Goal: Information Seeking & Learning: Learn about a topic

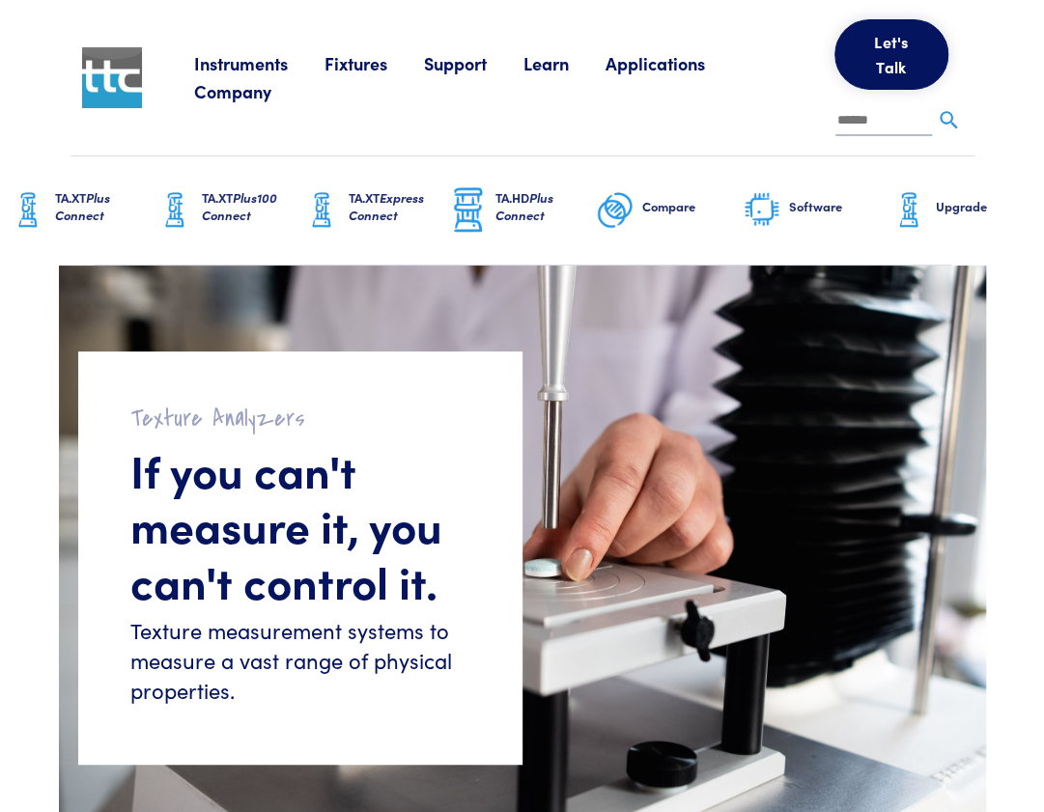
click at [353, 75] on link "Fixtures" at bounding box center [375, 63] width 100 height 24
click at [242, 128] on div "Instruments Texture Analyzers Measure any physical product characteristic. TA.X…" at bounding box center [578, 78] width 769 height 156
click at [346, 75] on link "Fixtures" at bounding box center [375, 63] width 100 height 24
click at [369, 75] on link "Fixtures" at bounding box center [375, 63] width 100 height 24
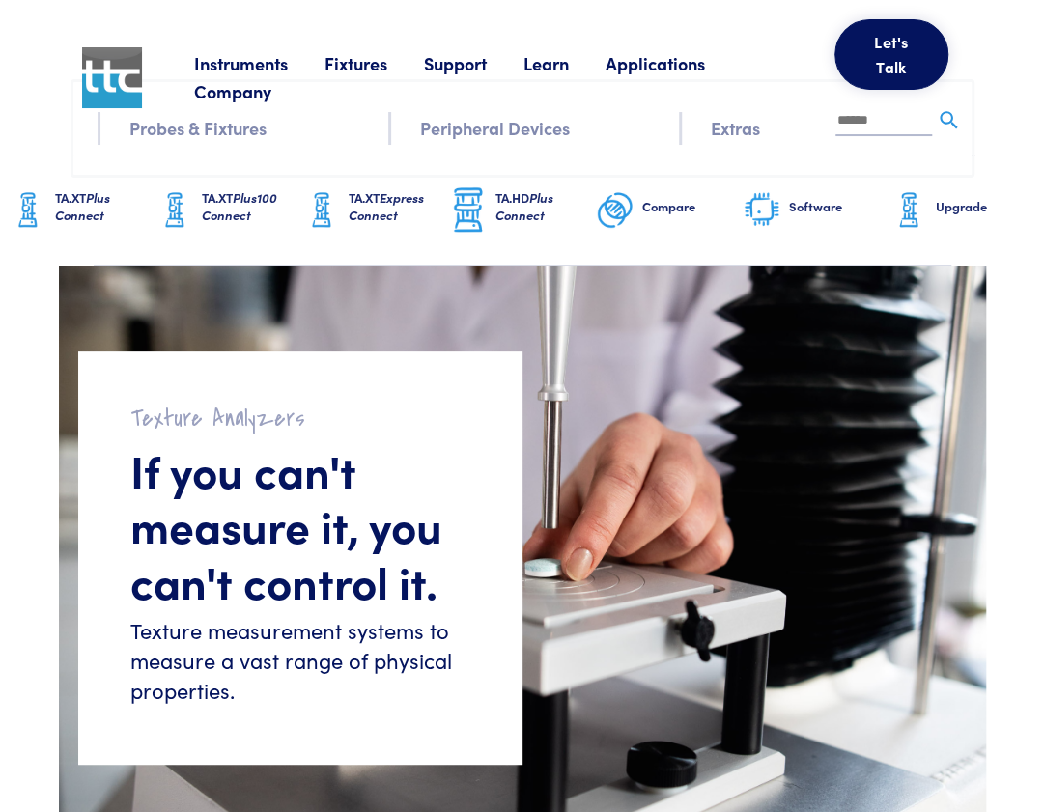
click at [258, 130] on div "Instruments Texture Analyzers Measure any physical product characteristic. TA.X…" at bounding box center [578, 78] width 769 height 156
click at [66, 224] on span "Plus Connect" at bounding box center [82, 206] width 55 height 36
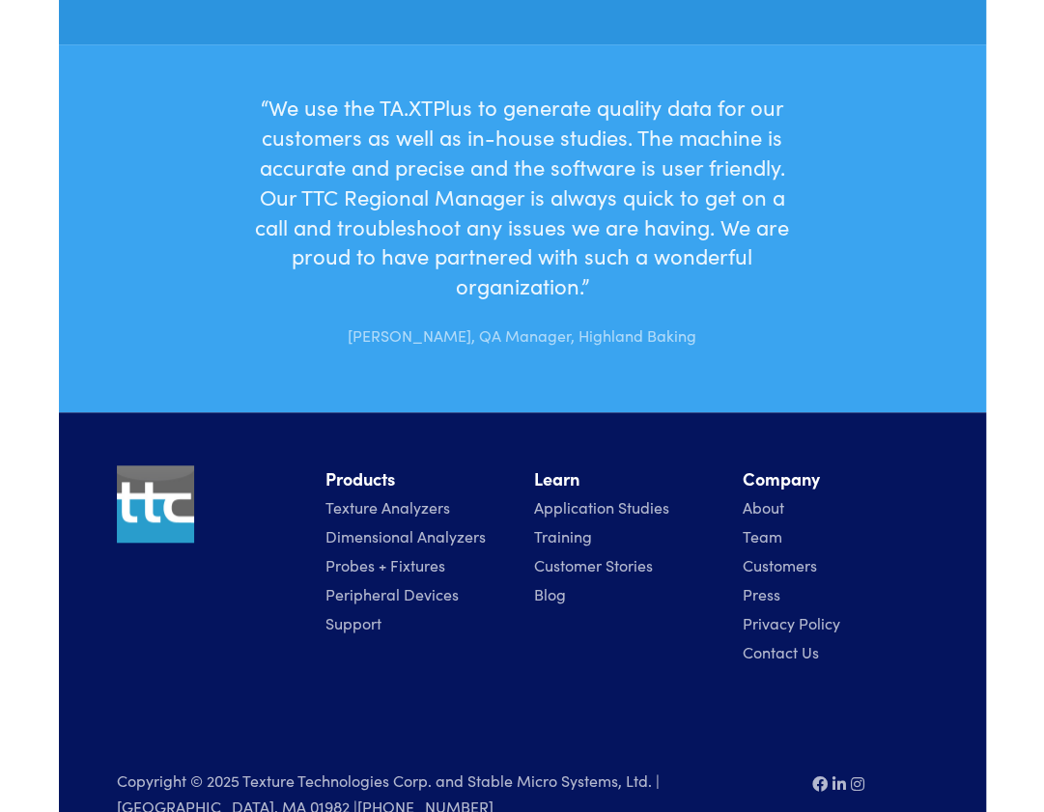
scroll to position [6752, 0]
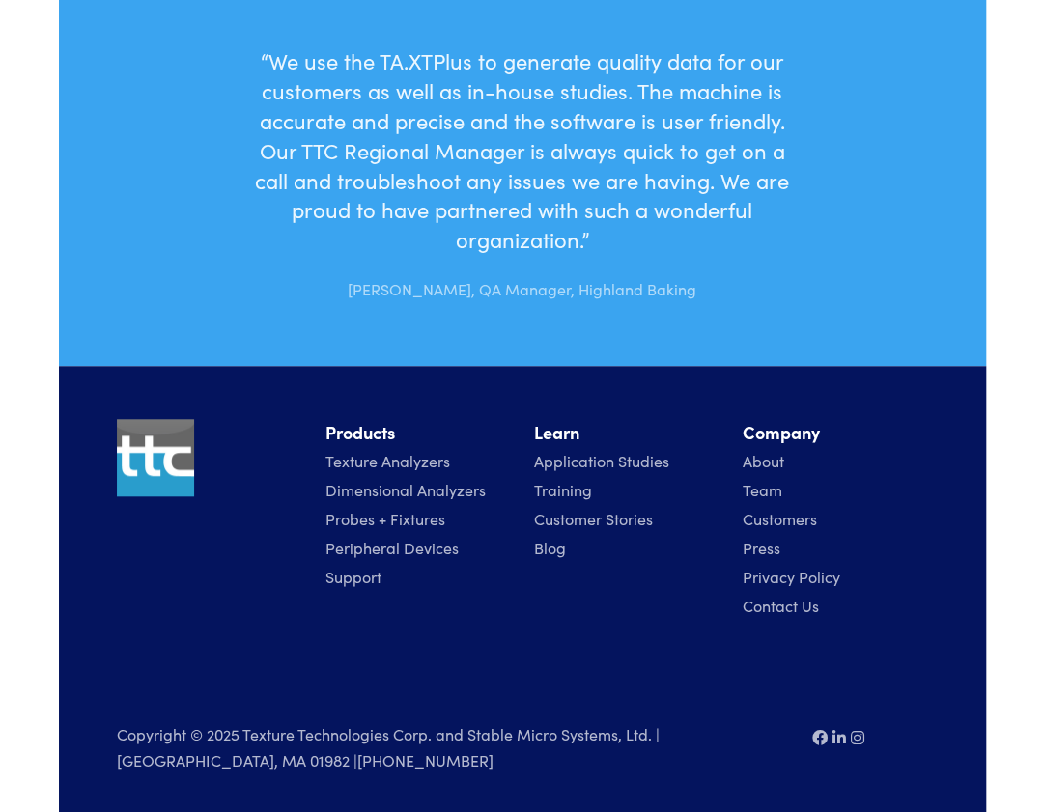
click at [403, 517] on link "Probes + Fixtures" at bounding box center [386, 518] width 120 height 21
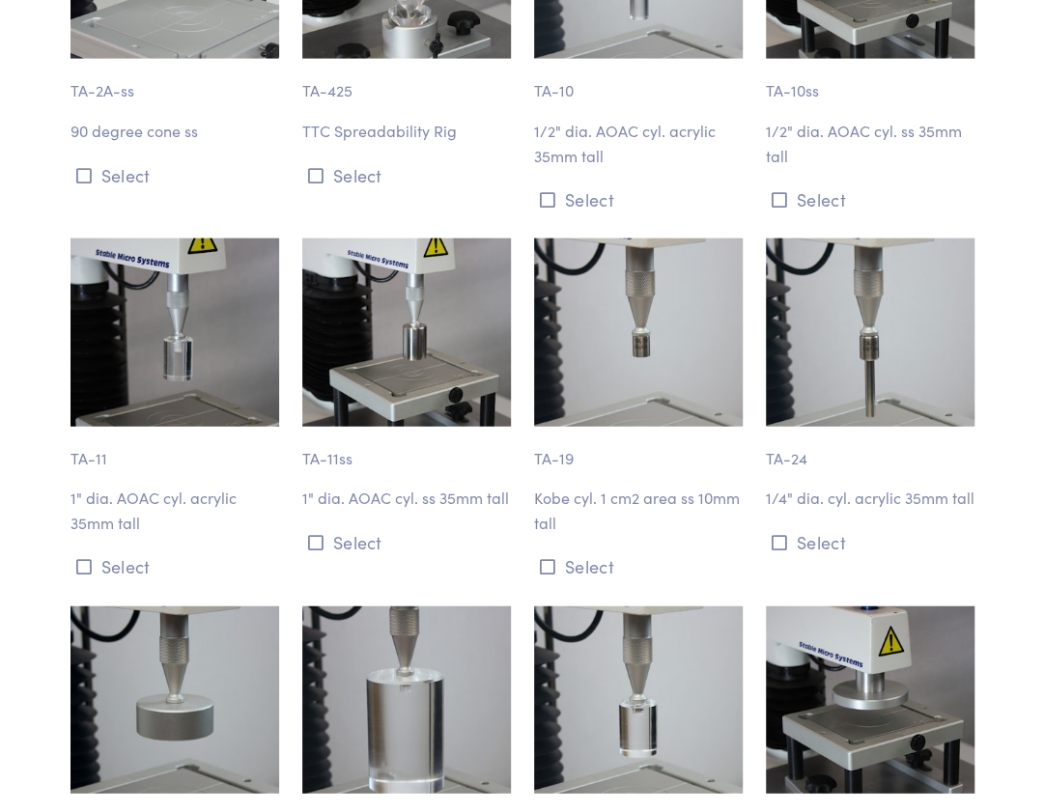
scroll to position [1770, 0]
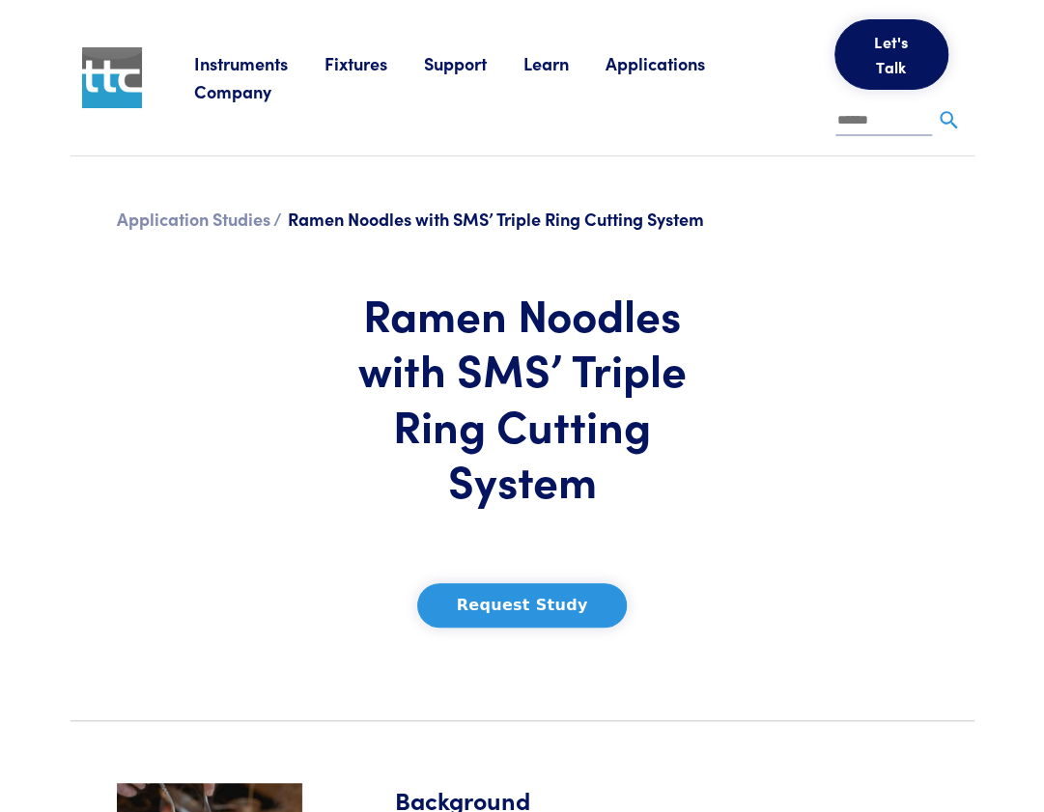
click at [421, 231] on span "Ramen Noodles with SMS’ Triple Ring Cutting System" at bounding box center [496, 219] width 416 height 24
click at [214, 231] on link "Application Studies /" at bounding box center [199, 219] width 165 height 24
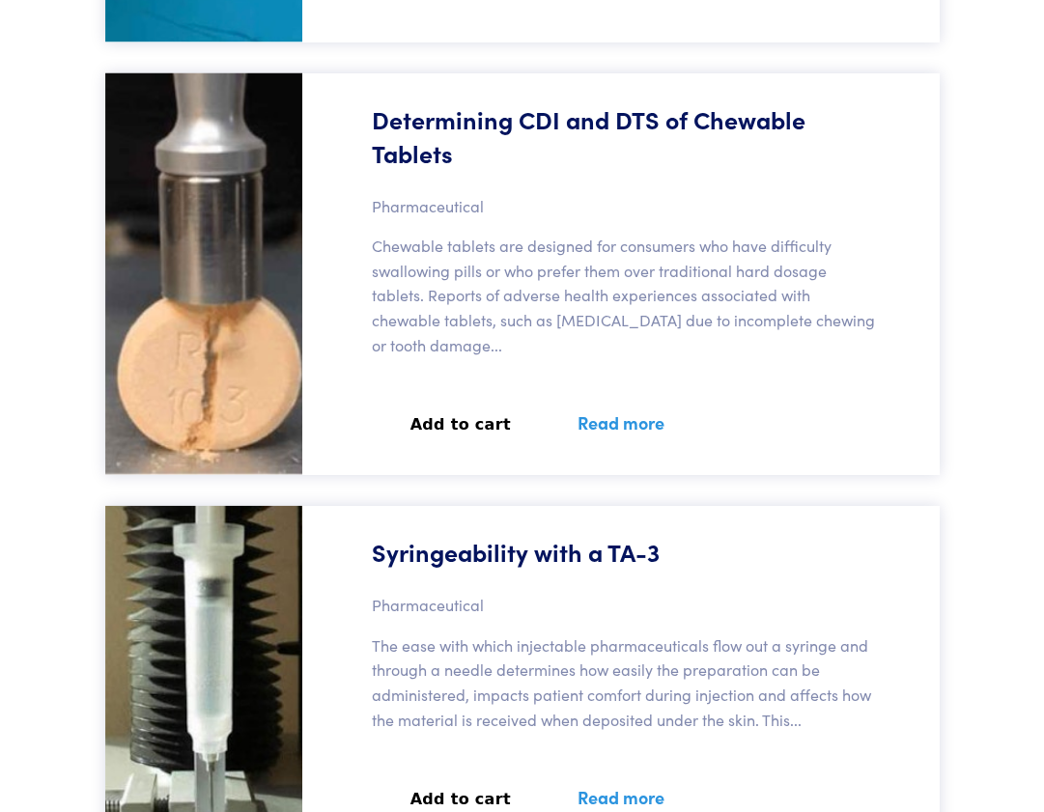
scroll to position [10967, 0]
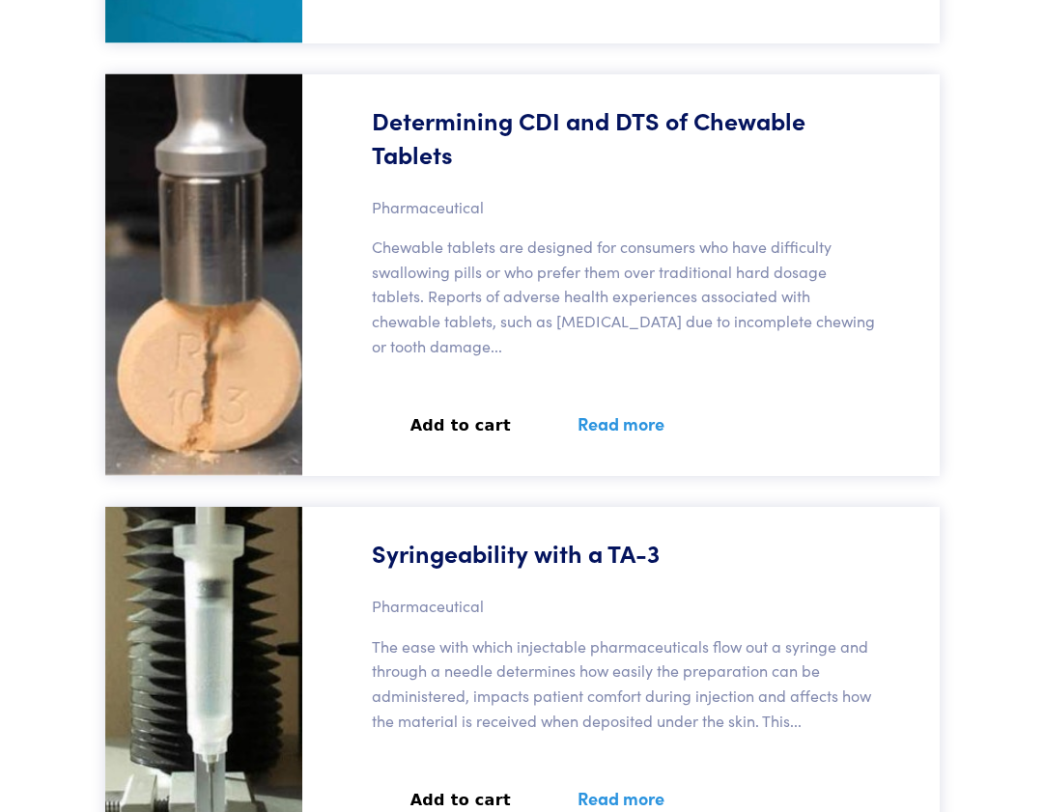
click at [244, 293] on img at bounding box center [203, 275] width 197 height 403
click at [412, 171] on h5 "Determining CDI and DTS of Chewable Tablets" at bounding box center [627, 137] width 510 height 68
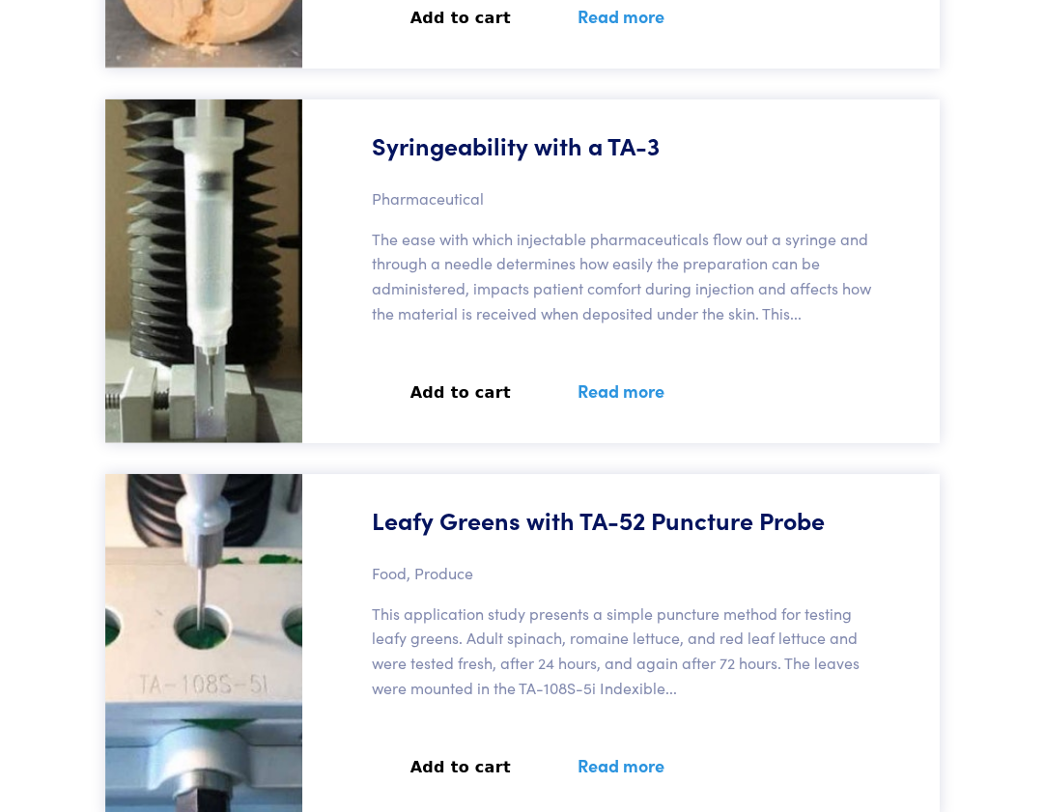
scroll to position [10996, 0]
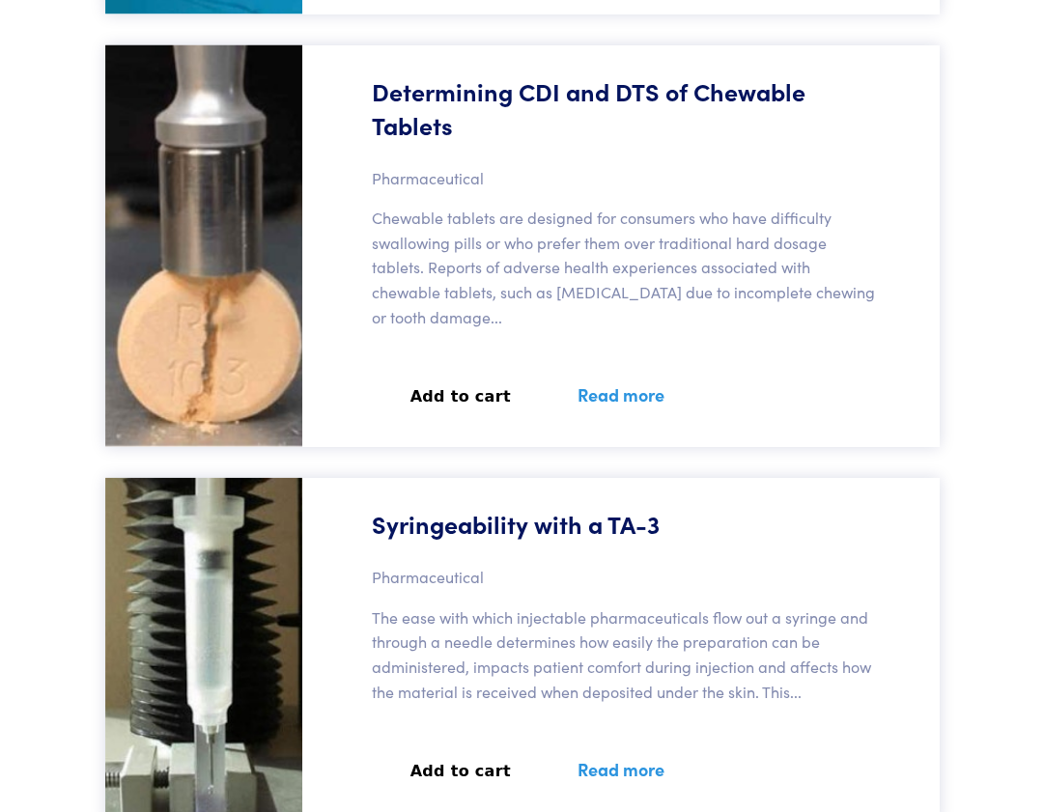
click at [581, 427] on link "Read more" at bounding box center [620, 394] width 133 height 71
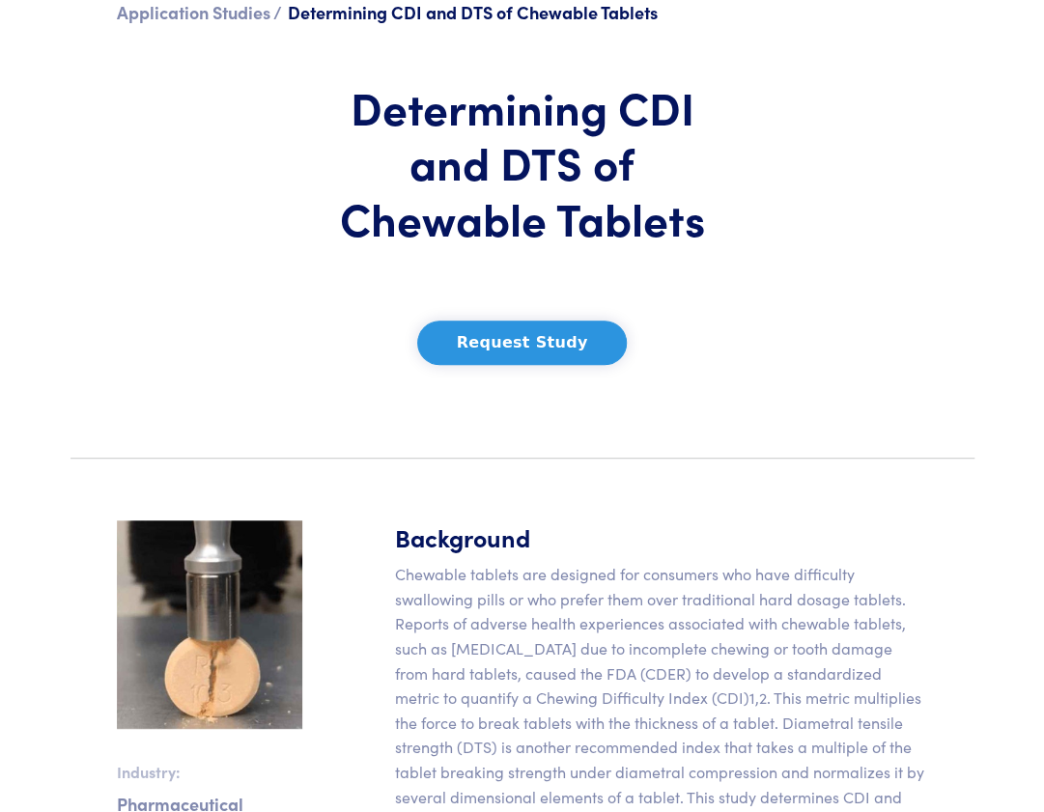
scroll to position [208, 0]
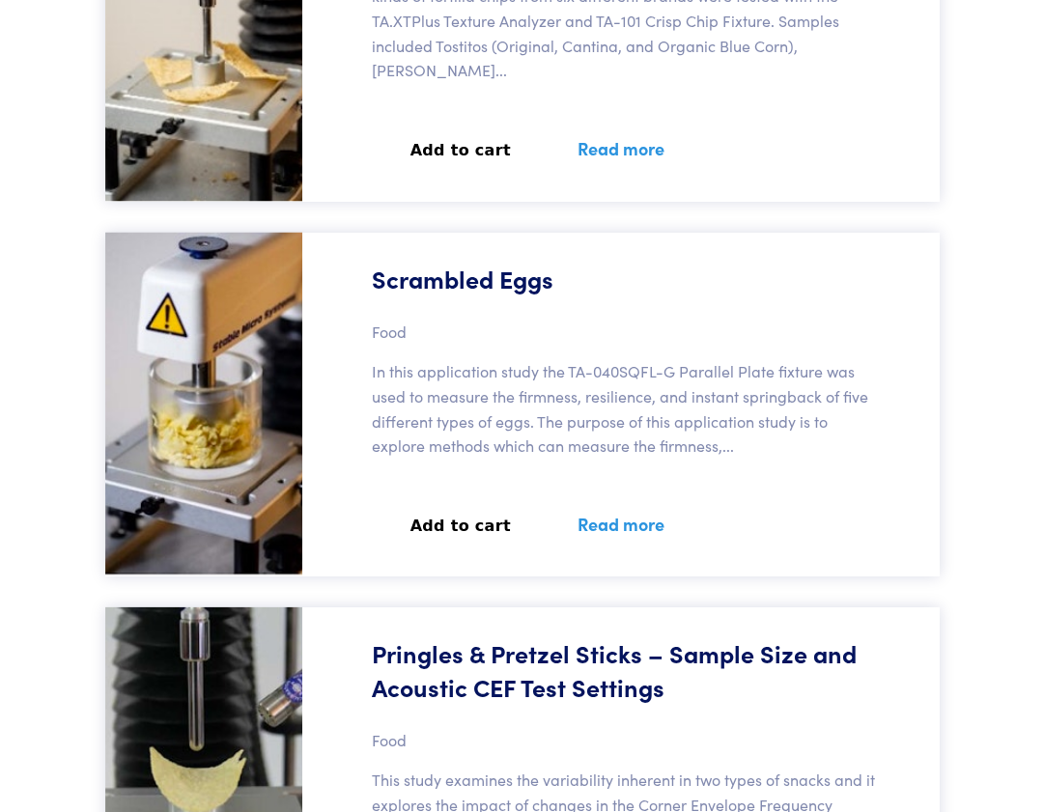
scroll to position [29536, 0]
